Goal: Information Seeking & Learning: Learn about a topic

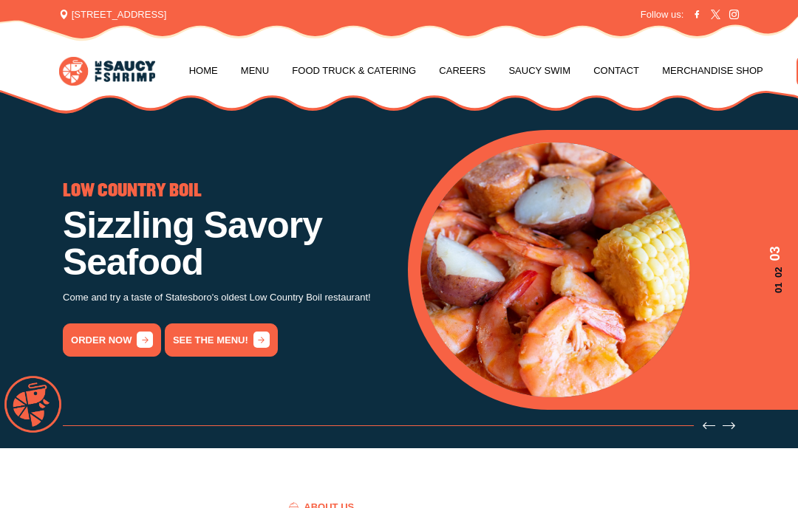
click at [357, 85] on link "Food Truck & Catering" at bounding box center [354, 71] width 124 height 56
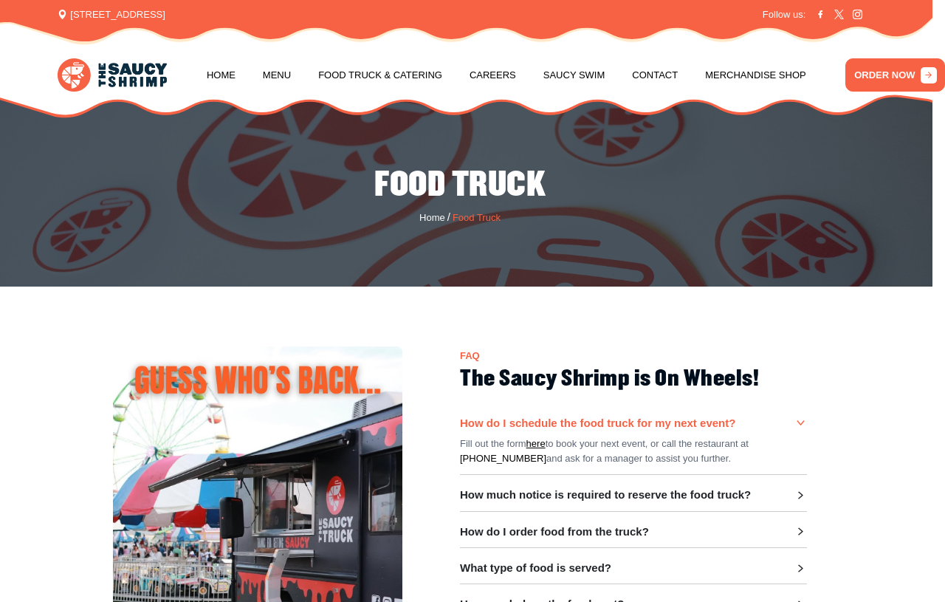
scroll to position [0, 39]
click at [795, 493] on icon at bounding box center [801, 495] width 13 height 13
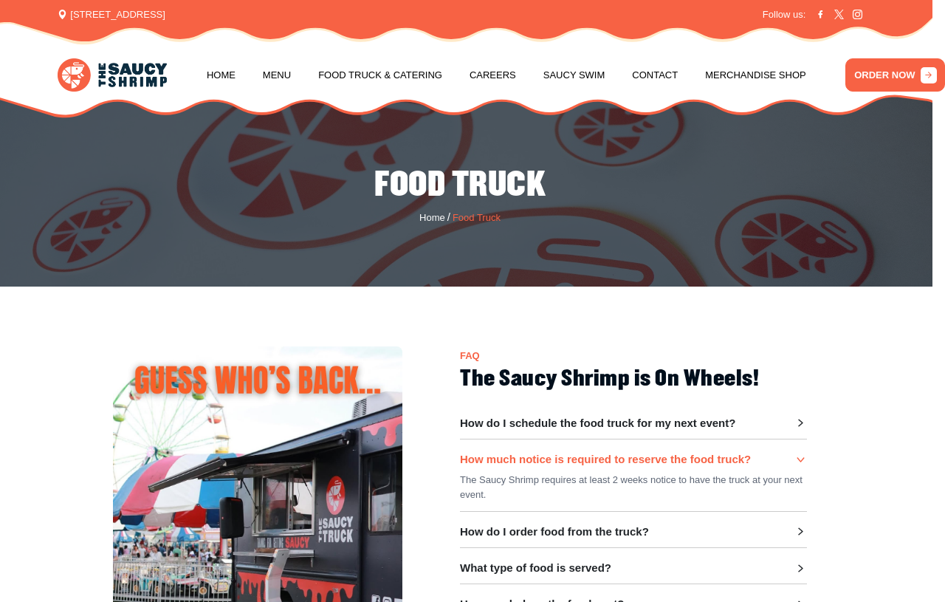
click at [616, 539] on div "How do I order food from the truck? You can order from the Kiosk, a team member…" at bounding box center [633, 536] width 347 height 23
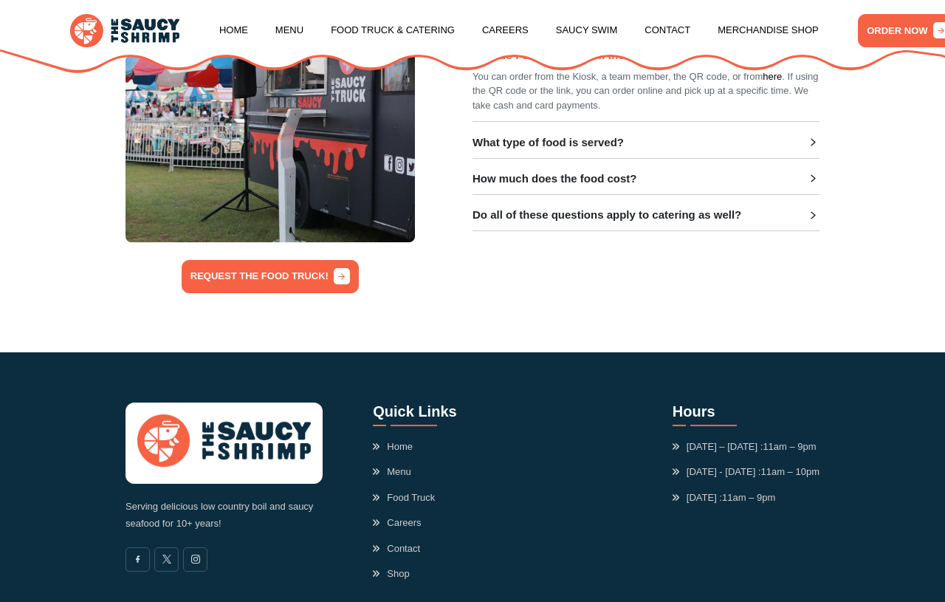
scroll to position [439, 0]
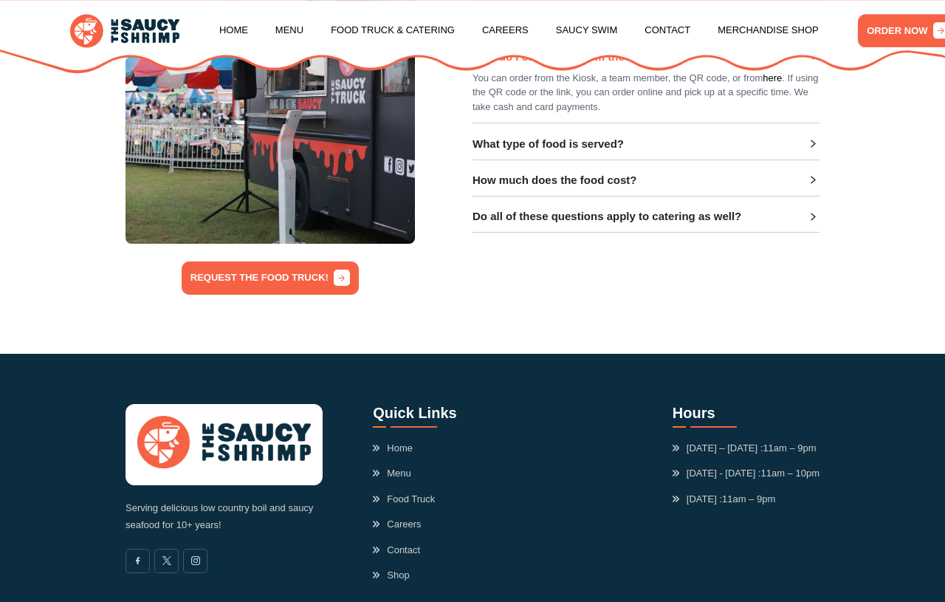
click at [852, 517] on div "Serving delicious low country boil and saucy seafood for 10+ years! Quick Links…" at bounding box center [472, 493] width 945 height 278
click at [844, 513] on div "Serving delicious low country boil and saucy seafood for 10+ years! Quick Links…" at bounding box center [472, 493] width 945 height 278
click at [843, 508] on div "Serving delicious low country boil and saucy seafood for 10+ years! Quick Links…" at bounding box center [472, 493] width 945 height 278
click at [907, 394] on div "Serving delicious low country boil and saucy seafood for 10+ years! Quick Links…" at bounding box center [472, 493] width 945 height 278
click at [847, 400] on div "Serving delicious low country boil and saucy seafood for 10+ years! Quick Links…" at bounding box center [472, 493] width 945 height 278
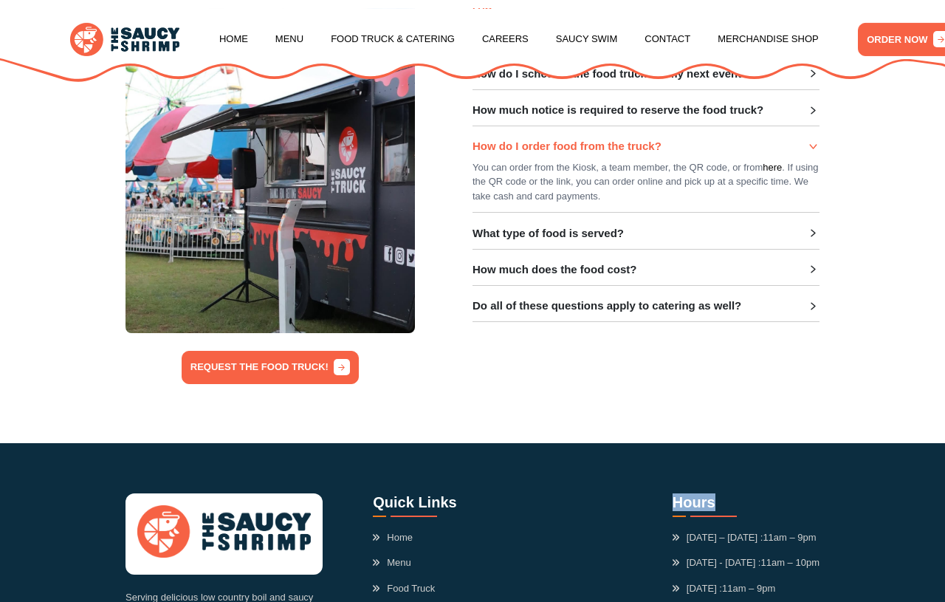
scroll to position [0, 0]
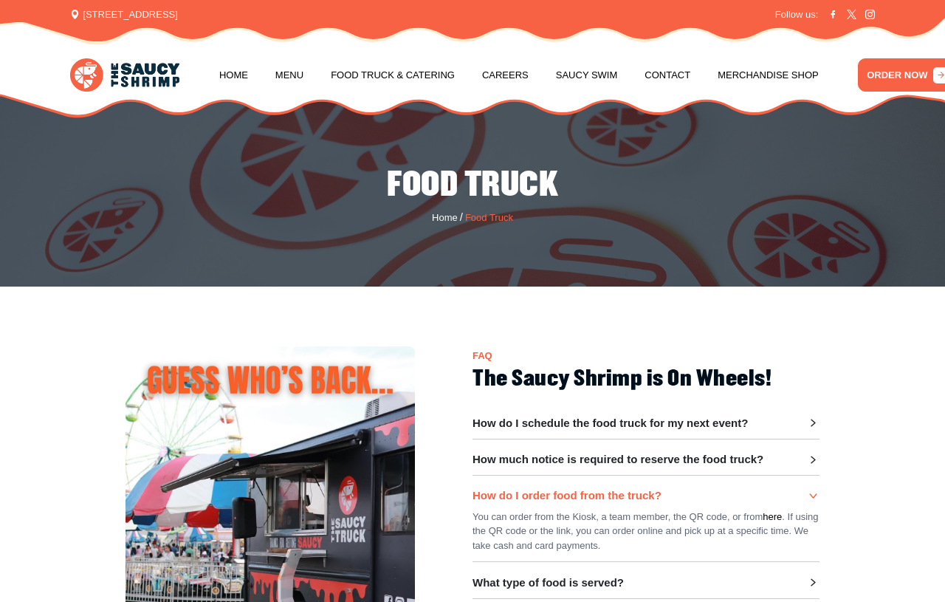
click at [282, 72] on link "Menu" at bounding box center [289, 75] width 28 height 56
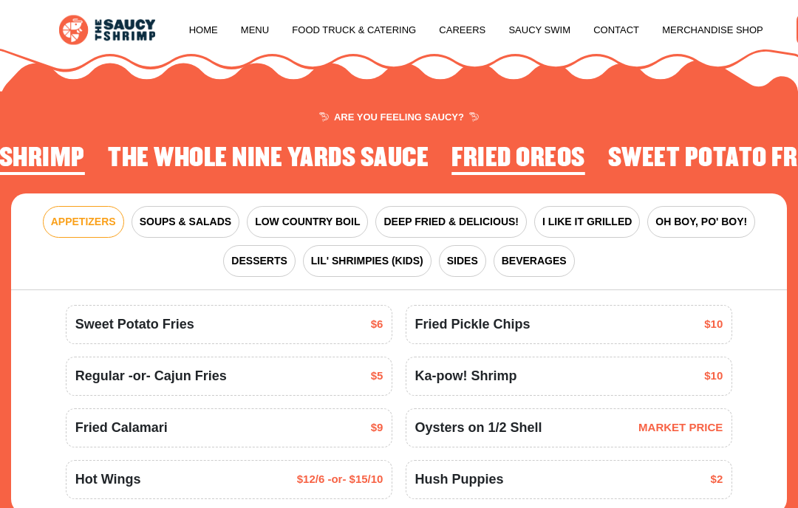
scroll to position [1305, 0]
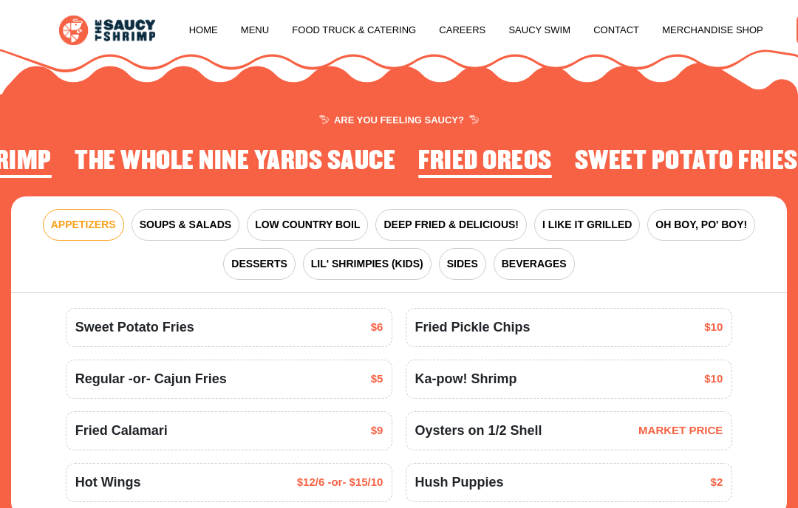
click at [165, 221] on span "SOUPS & SALADS" at bounding box center [186, 225] width 92 height 16
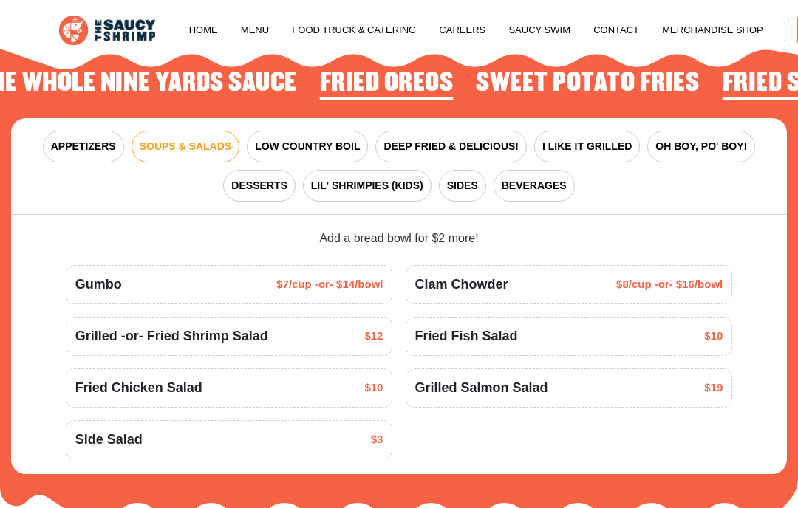
scroll to position [1380, 0]
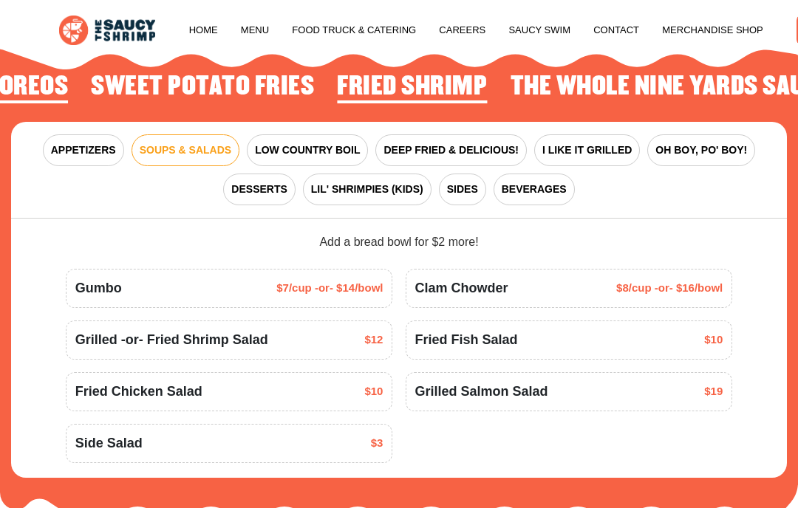
click at [286, 143] on span "LOW COUNTRY BOIL" at bounding box center [307, 151] width 105 height 16
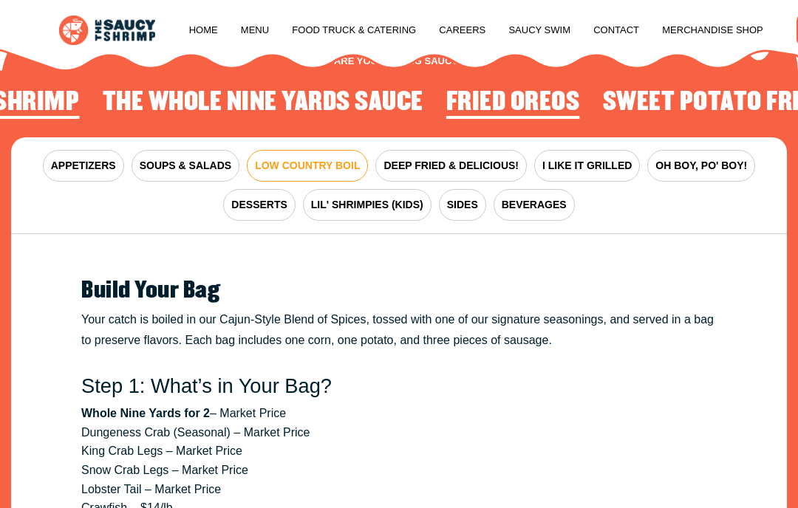
scroll to position [1355, 0]
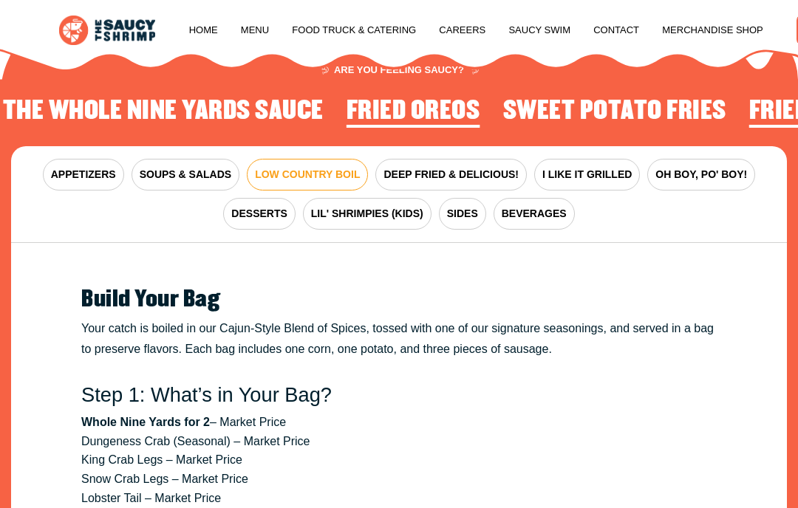
click at [426, 168] on span "DEEP FRIED & DELICIOUS!" at bounding box center [450, 175] width 135 height 16
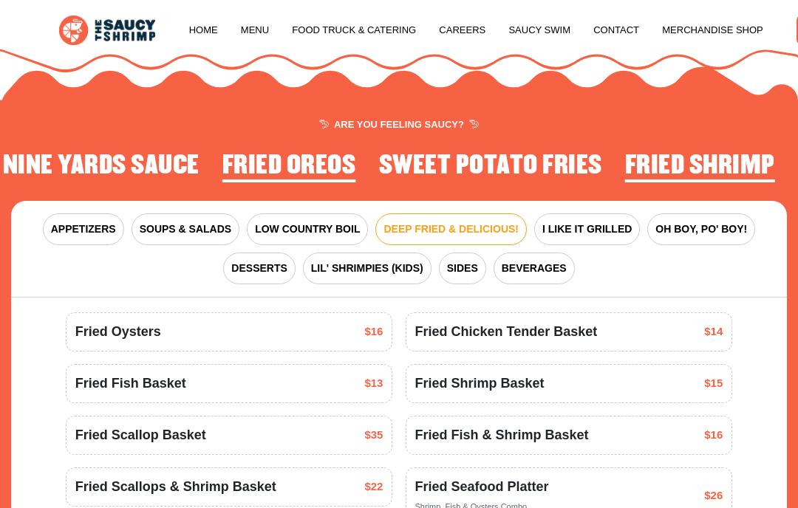
scroll to position [1308, 0]
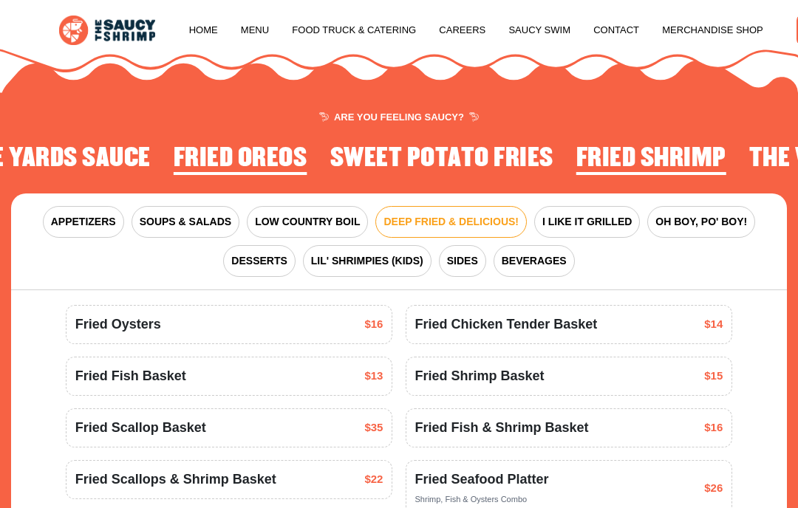
click at [562, 214] on span "I LIKE IT GRILLED" at bounding box center [586, 222] width 89 height 16
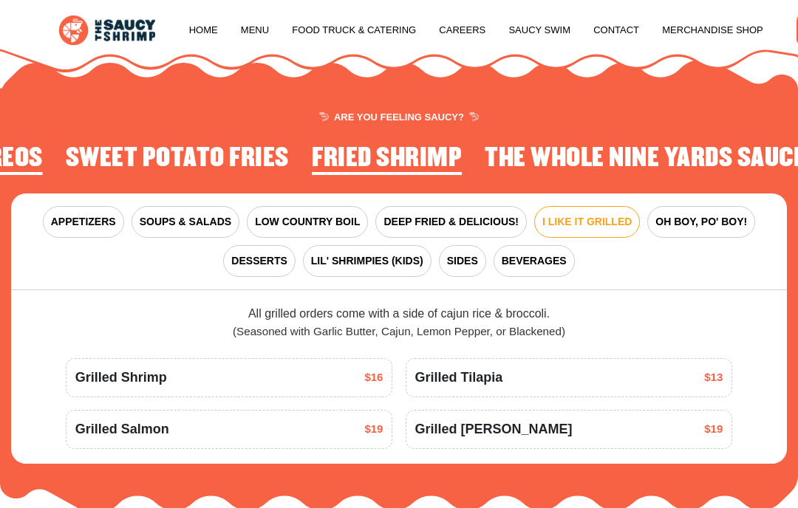
click at [418, 230] on button "DEEP FRIED & DELICIOUS!" at bounding box center [450, 222] width 151 height 32
